Goal: Task Accomplishment & Management: Use online tool/utility

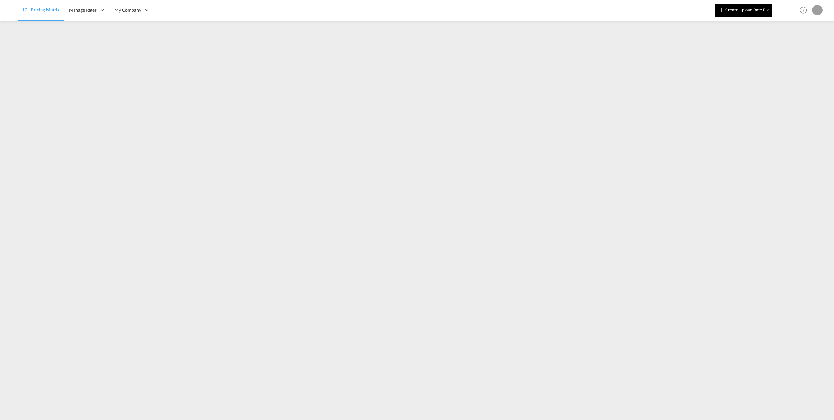
click at [740, 9] on button "Create Upload Rate File" at bounding box center [744, 10] width 58 height 13
